Goal: Transaction & Acquisition: Purchase product/service

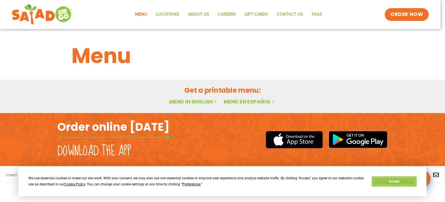
click at [382, 181] on button "Accept" at bounding box center [394, 181] width 45 height 10
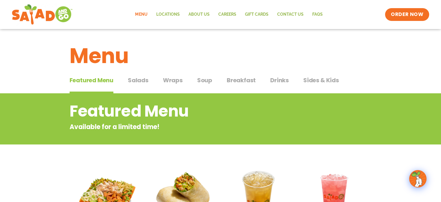
click at [136, 83] on span "Salads" at bounding box center [138, 80] width 21 height 9
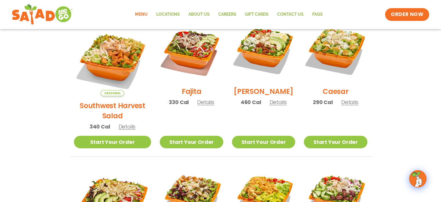
scroll to position [174, 0]
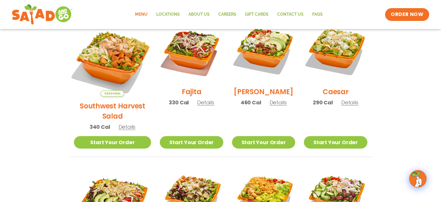
click at [107, 61] on img at bounding box center [112, 57] width 91 height 91
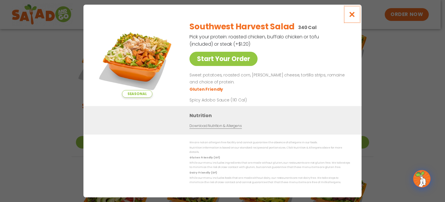
click at [354, 17] on icon "Close modal" at bounding box center [352, 14] width 7 height 6
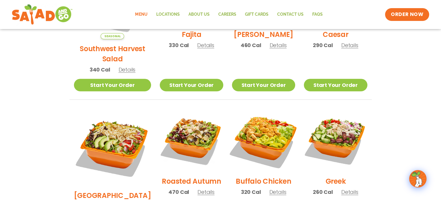
scroll to position [231, 0]
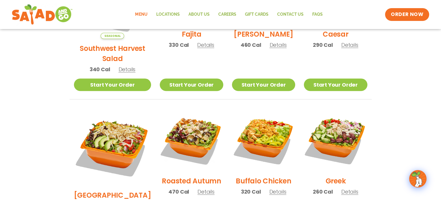
click at [192, 175] on h2 "Roasted Autumn" at bounding box center [191, 180] width 59 height 10
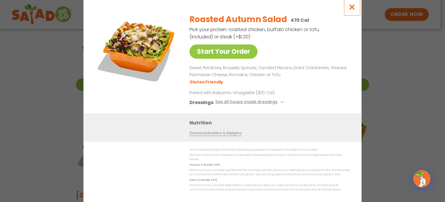
click at [353, 9] on icon "Close modal" at bounding box center [352, 7] width 7 height 6
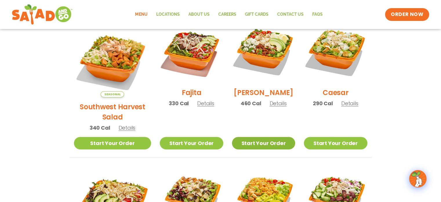
scroll to position [173, 0]
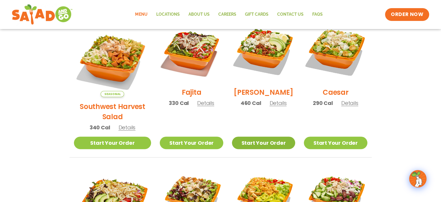
click at [247, 136] on link "Start Your Order" at bounding box center [263, 142] width 63 height 12
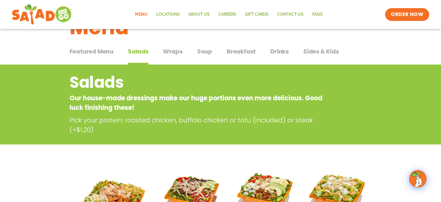
scroll to position [28, 0]
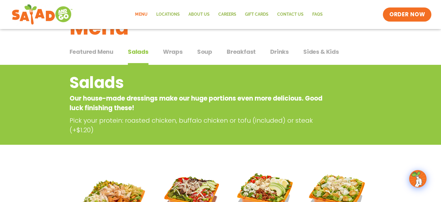
click at [392, 14] on span "ORDER NOW" at bounding box center [407, 15] width 36 height 8
